Goal: Transaction & Acquisition: Subscribe to service/newsletter

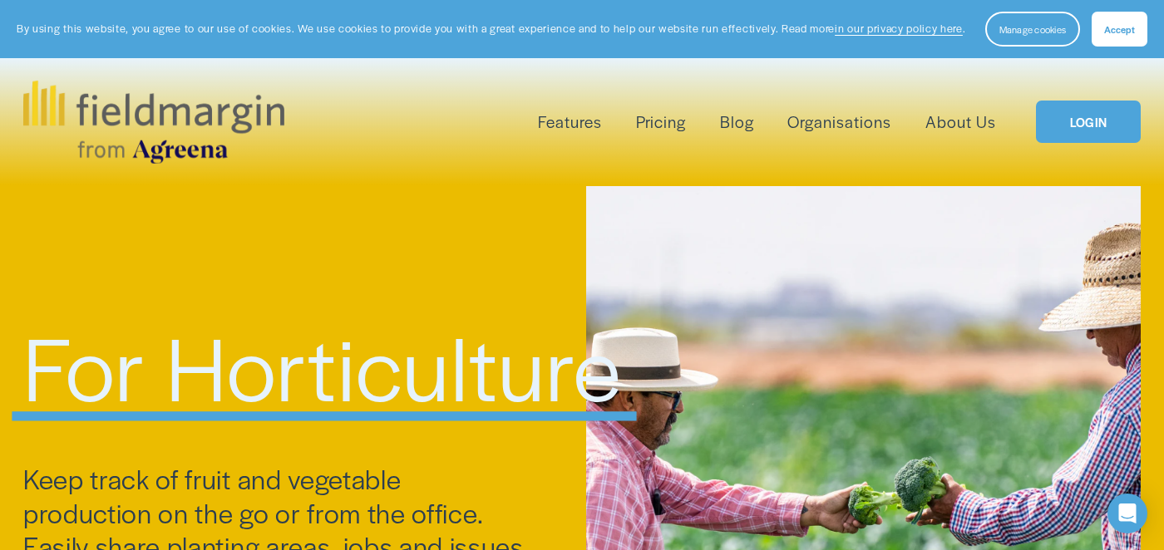
click at [667, 121] on link "Pricing" at bounding box center [661, 121] width 50 height 27
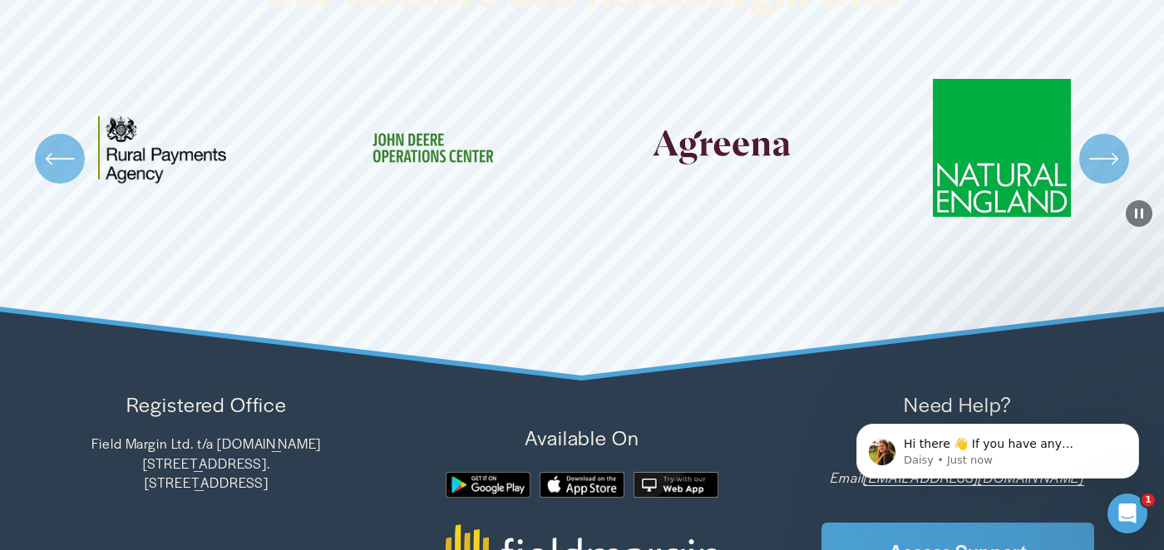
scroll to position [4806, 0]
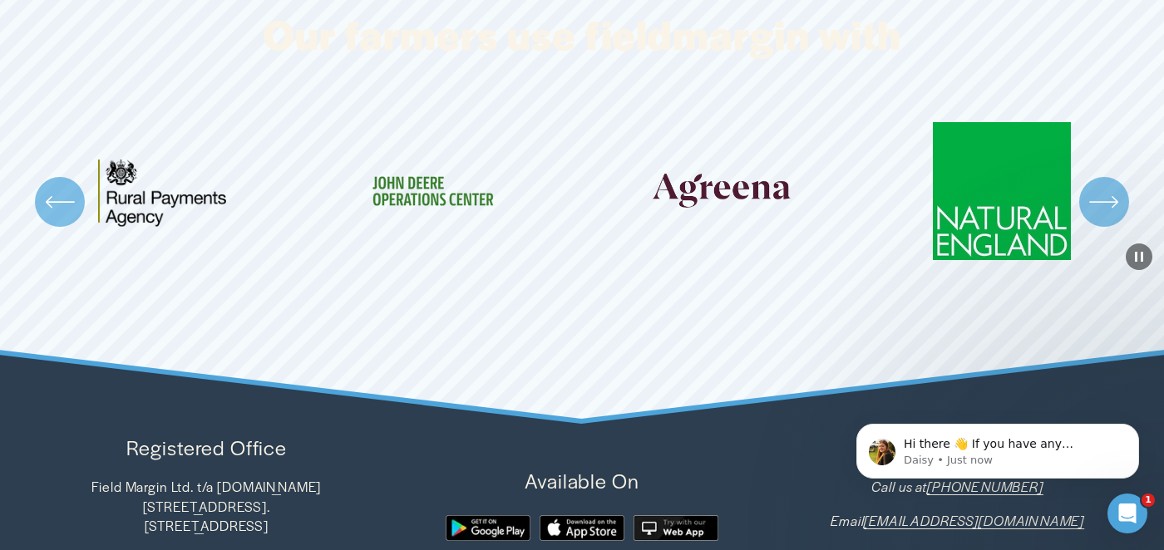
click at [1107, 187] on icon "\a \a \a Next\a \a" at bounding box center [1104, 202] width 30 height 30
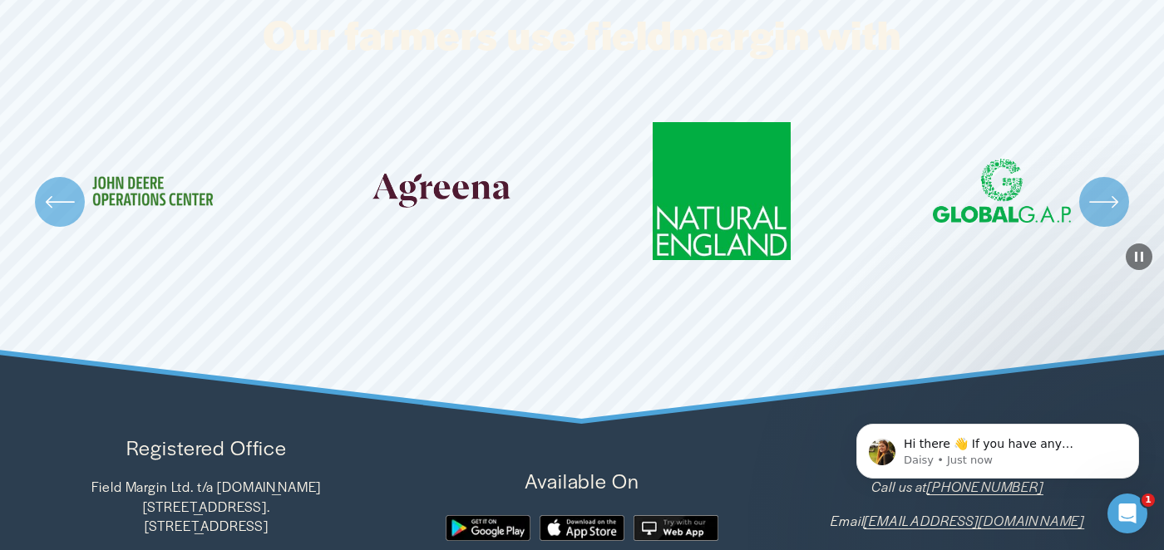
click at [1106, 187] on icon "\a \a \a Next\a \a" at bounding box center [1104, 202] width 30 height 30
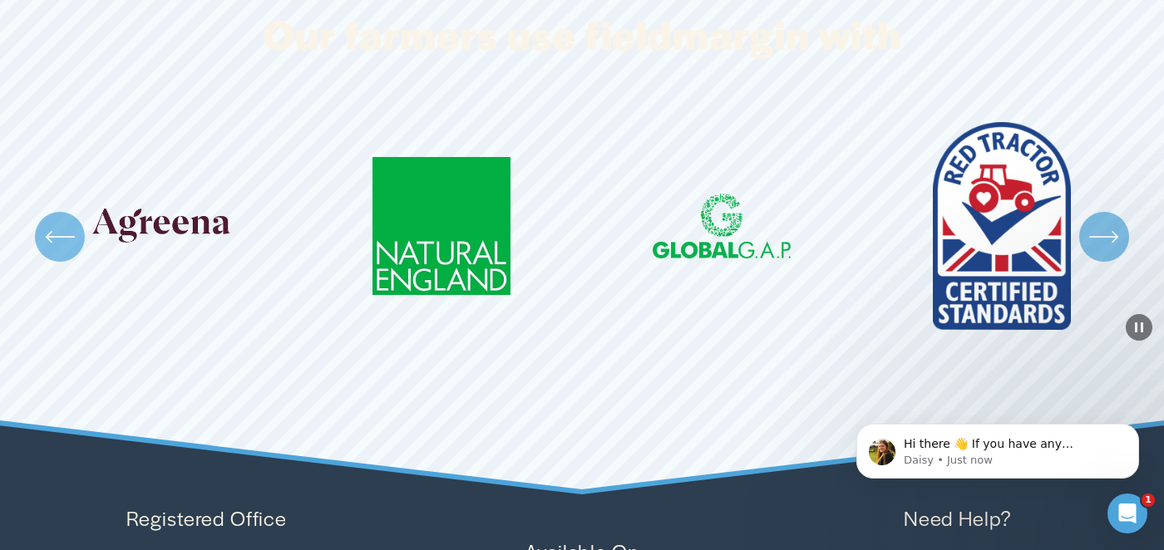
click at [1105, 228] on icon "\a \a \a Next\a \a" at bounding box center [1104, 237] width 30 height 30
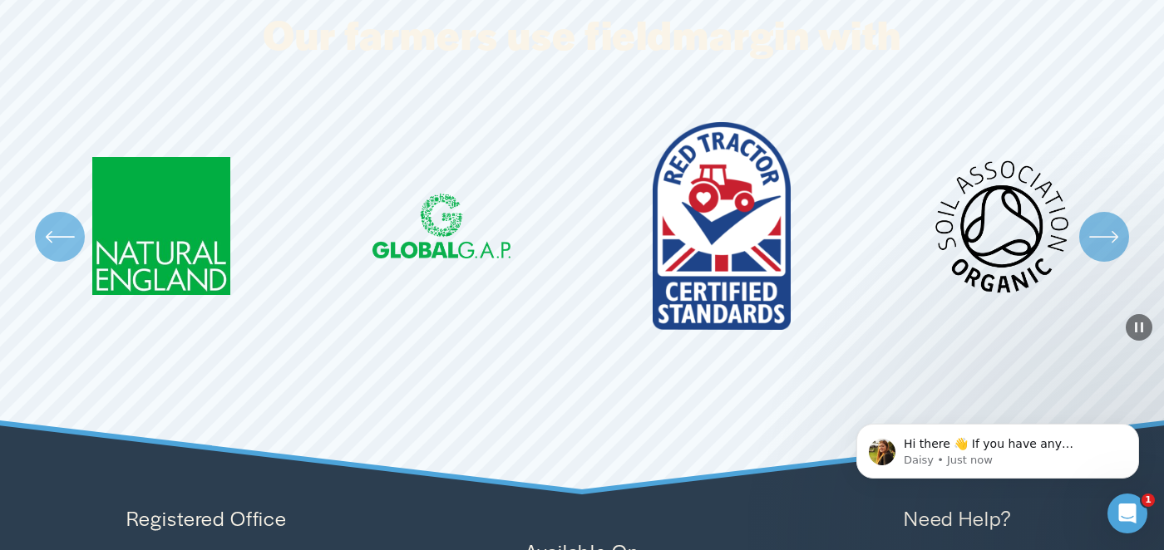
click at [1105, 224] on icon "\a \a \a Next\a \a" at bounding box center [1104, 237] width 30 height 30
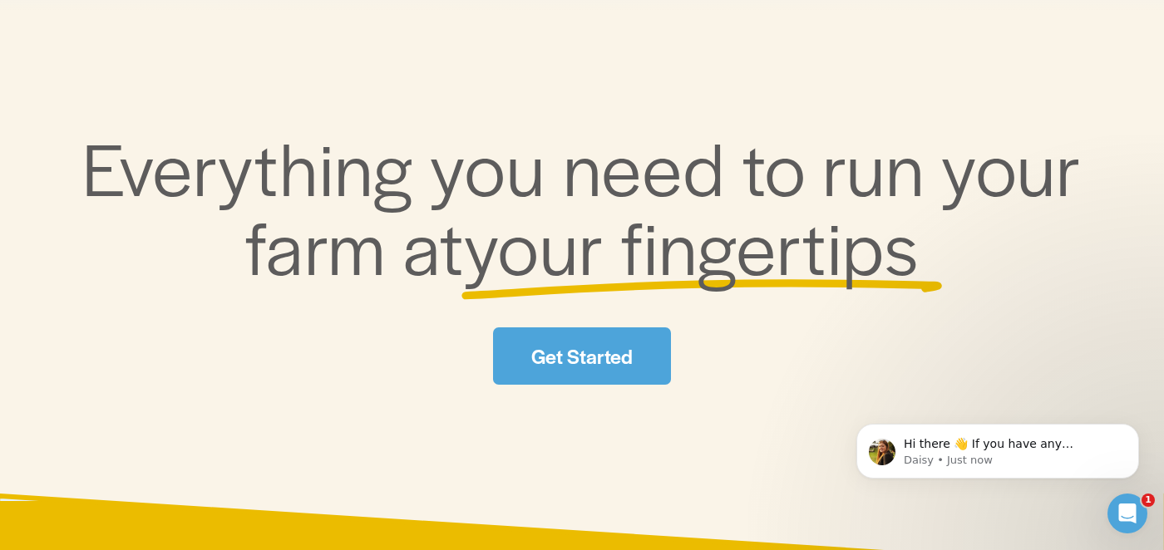
scroll to position [0, 0]
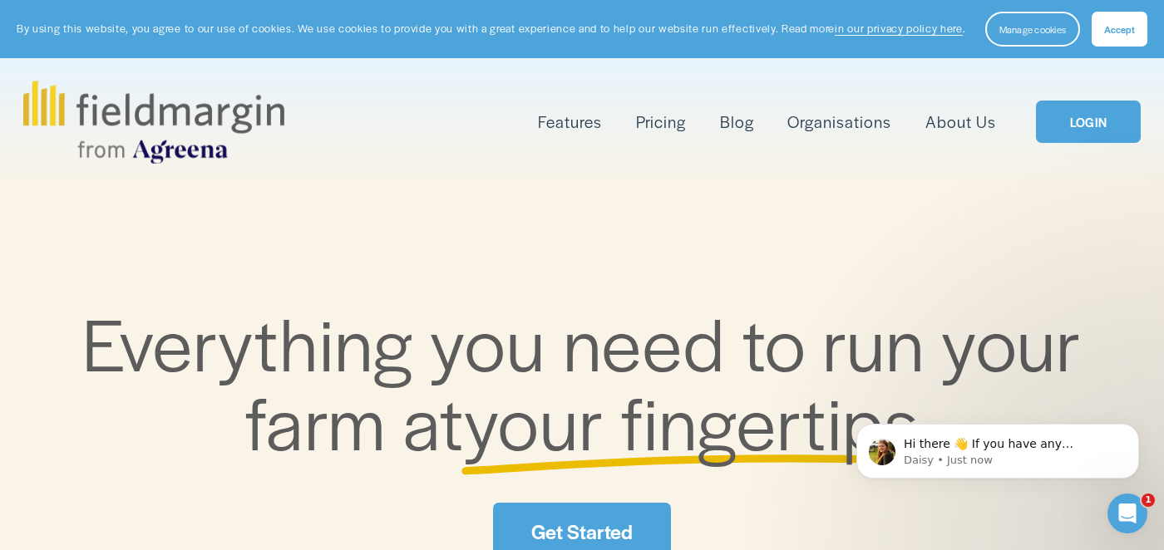
click at [1120, 32] on span "Accept" at bounding box center [1119, 28] width 31 height 13
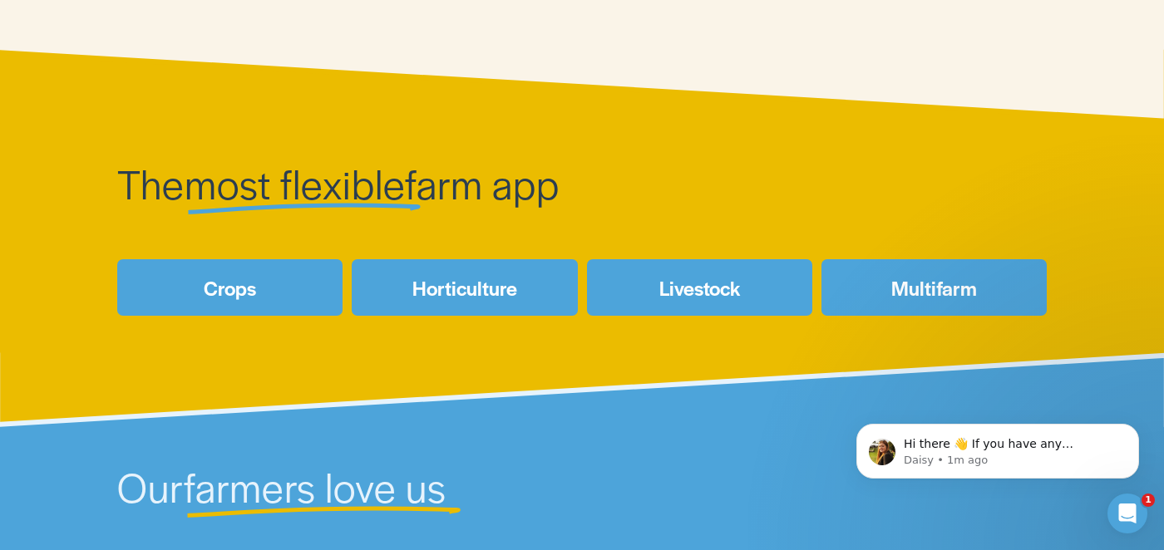
scroll to position [647, 0]
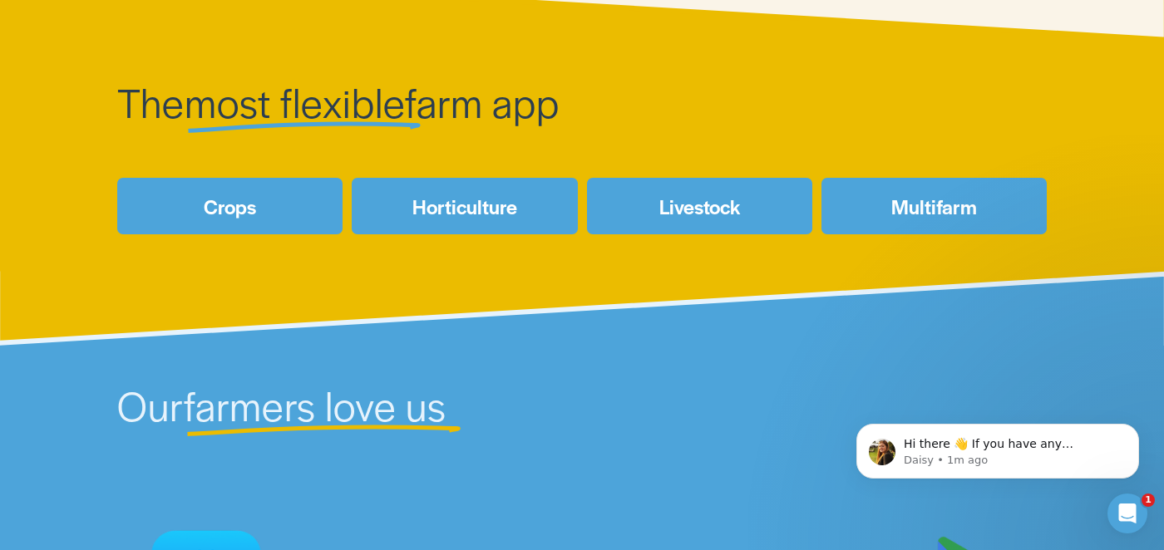
click at [426, 209] on link "Horticulture" at bounding box center [464, 206] width 225 height 57
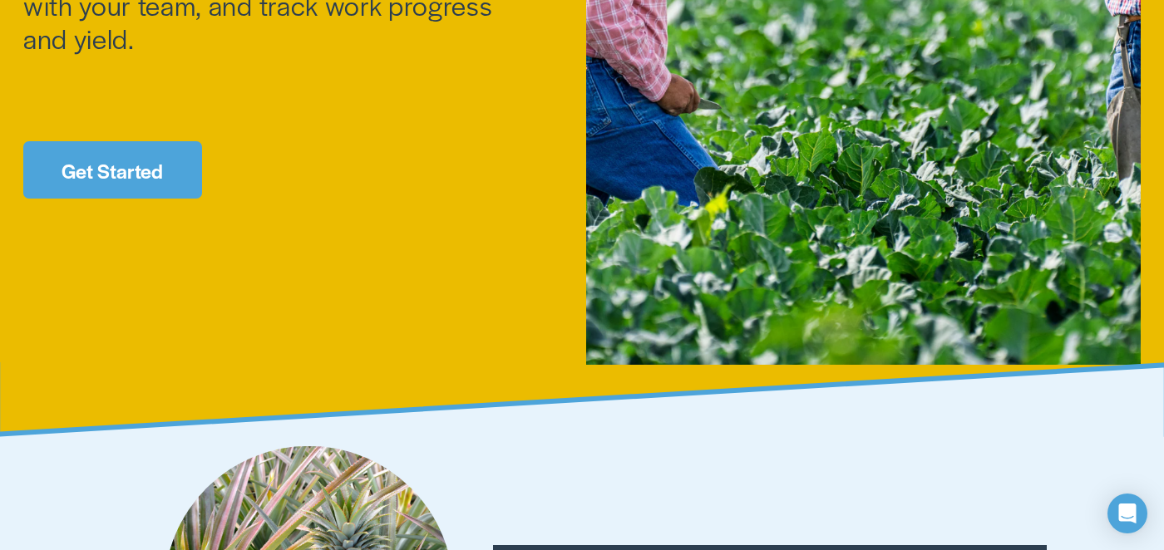
scroll to position [517, 0]
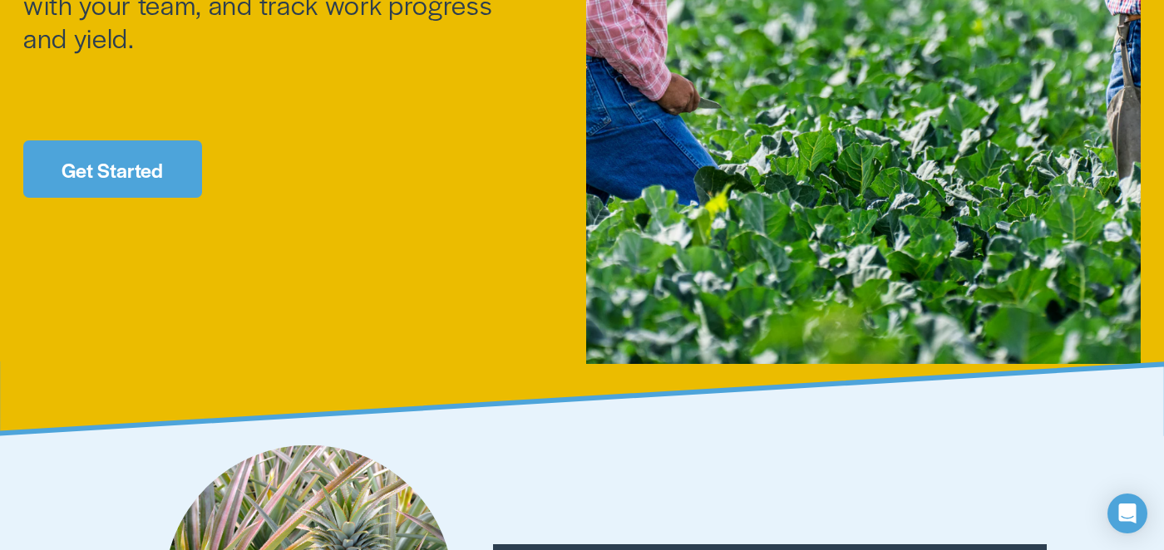
click at [136, 169] on link "Get Started" at bounding box center [112, 168] width 179 height 57
